Goal: Task Accomplishment & Management: Use online tool/utility

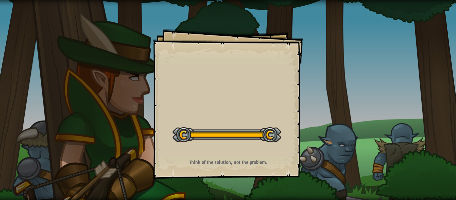
click at [270, 54] on div "Goals Start Level Error loading from server. Try refreshing the page. You'll ne…" at bounding box center [228, 104] width 150 height 150
click at [275, 64] on div "Goals Start Level Error loading from server. Try refreshing the page. You'll ne…" at bounding box center [228, 104] width 150 height 150
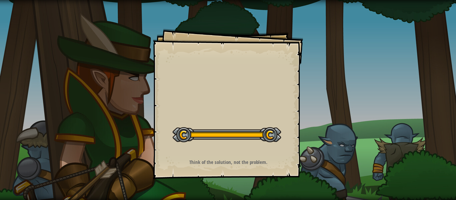
click at [275, 64] on div "Goals Start Level Error loading from server. Try refreshing the page. You'll ne…" at bounding box center [228, 104] width 150 height 150
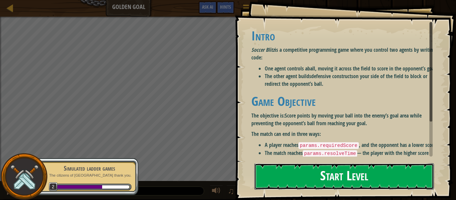
click at [339, 181] on button "Start Level" at bounding box center [344, 176] width 180 height 26
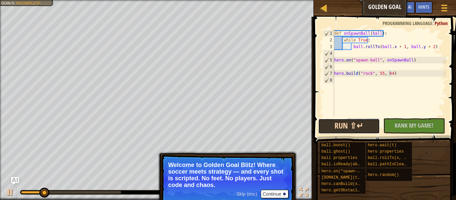
click at [358, 129] on button "Run ⇧↵" at bounding box center [349, 126] width 62 height 15
click at [368, 131] on button "Run ⇧↵" at bounding box center [349, 126] width 62 height 15
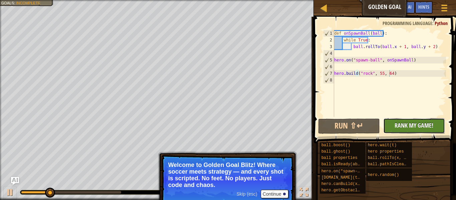
click at [429, 124] on span "Rank My Game!" at bounding box center [414, 125] width 39 height 8
click at [432, 128] on div "No New Code to Rank Rank My Game! Submitting... Submitted for Ranking Failed to…" at bounding box center [411, 125] width 62 height 15
click at [426, 125] on div "No New Code to Rank Rank My Game! Submitting... Submitted for Ranking Failed to…" at bounding box center [411, 125] width 62 height 15
click at [393, 73] on div "def onSpawnBall ( ball ) : while True : ball . rollTo ( ball . x + 1 , ball . y…" at bounding box center [389, 80] width 113 height 100
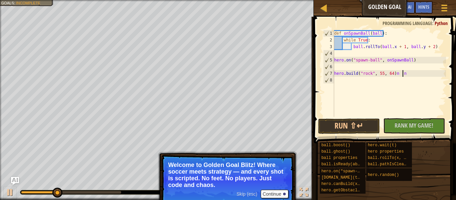
scroll to position [3, 5]
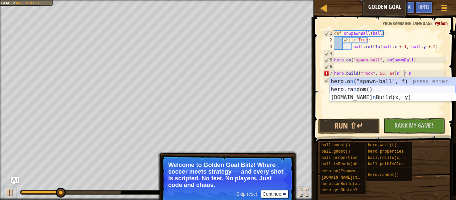
click at [360, 87] on div "hero.o n ("spawn-ball", f) press enter hero.ra n dom() press enter [DOMAIN_NAME…" at bounding box center [393, 97] width 126 height 40
type textarea "[DOMAIN_NAME]("rock", 55, 64)n n hero.random()"
